Goal: Navigation & Orientation: Find specific page/section

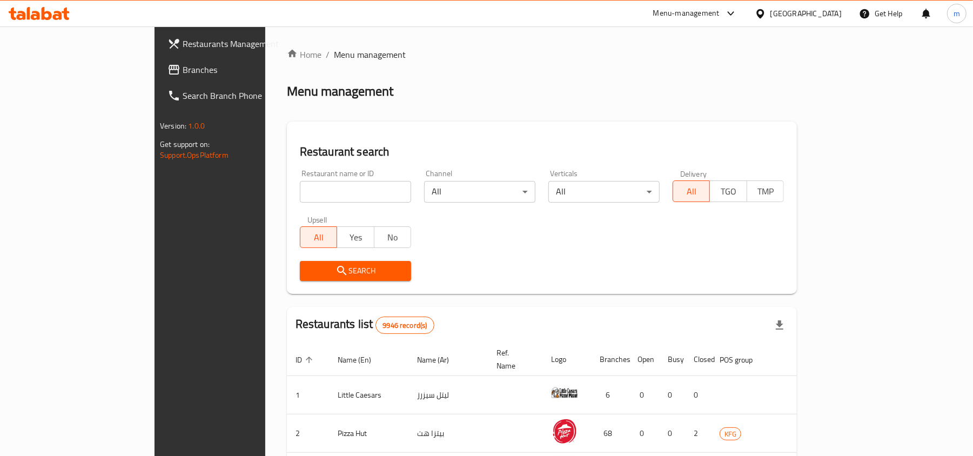
click at [826, 15] on div "[GEOGRAPHIC_DATA]" at bounding box center [805, 14] width 71 height 12
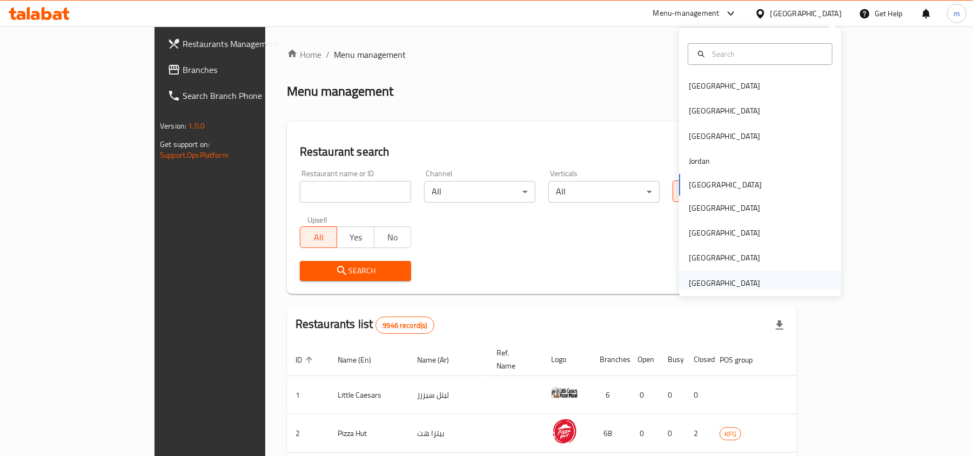
click at [726, 281] on div "[GEOGRAPHIC_DATA]" at bounding box center [724, 283] width 71 height 12
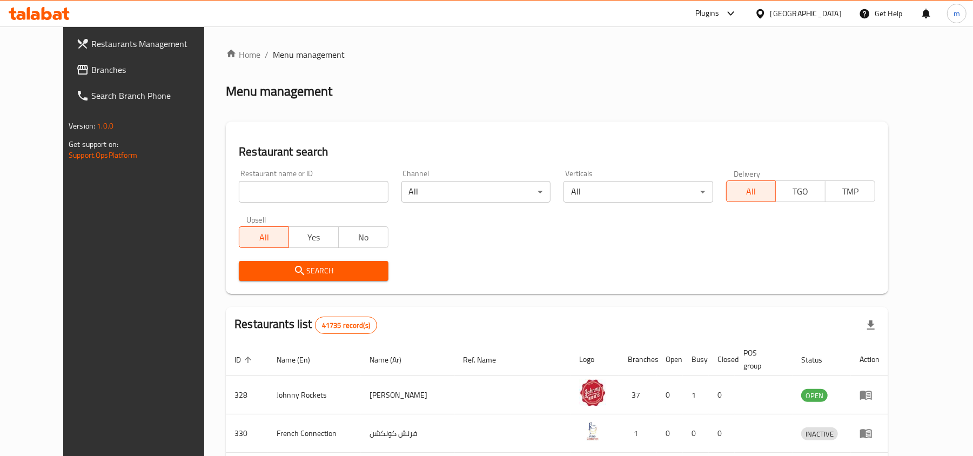
click at [731, 11] on icon at bounding box center [730, 13] width 13 height 13
click at [626, 126] on div "Restaurant-Management" at bounding box center [628, 123] width 85 height 12
